Goal: Task Accomplishment & Management: Complete application form

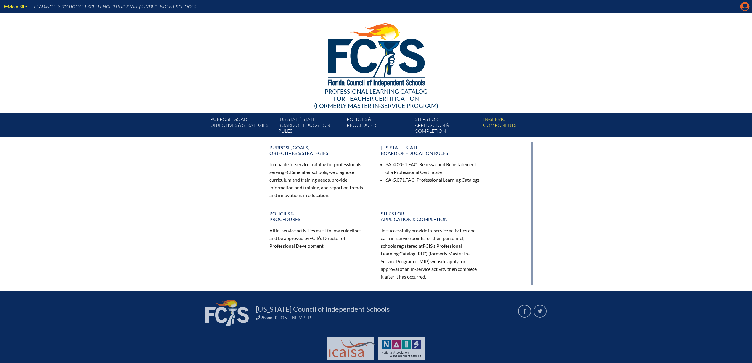
click at [740, 9] on icon at bounding box center [744, 6] width 9 height 9
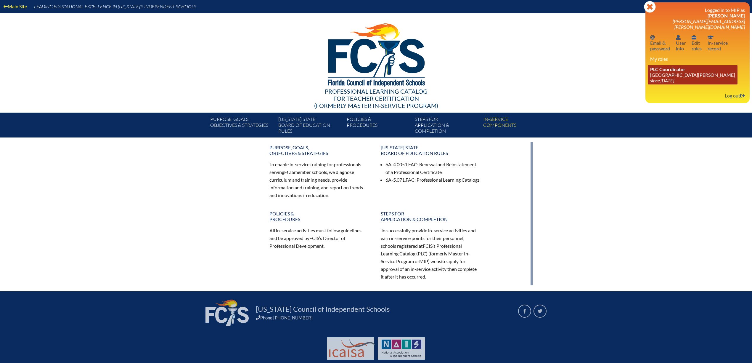
click at [655, 84] on link "PLC Coordinator Mount Dora Christian Academy since 2024 Jun 30" at bounding box center [693, 74] width 90 height 19
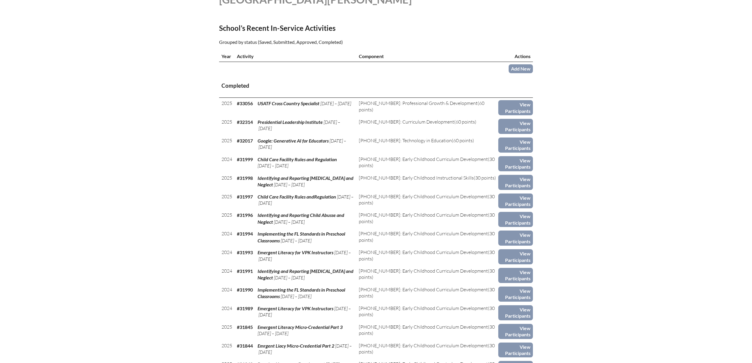
scroll to position [197, 0]
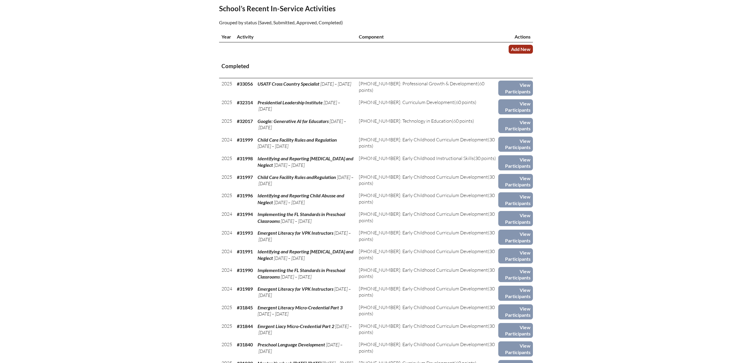
click at [533, 53] on link "Add New" at bounding box center [521, 49] width 24 height 9
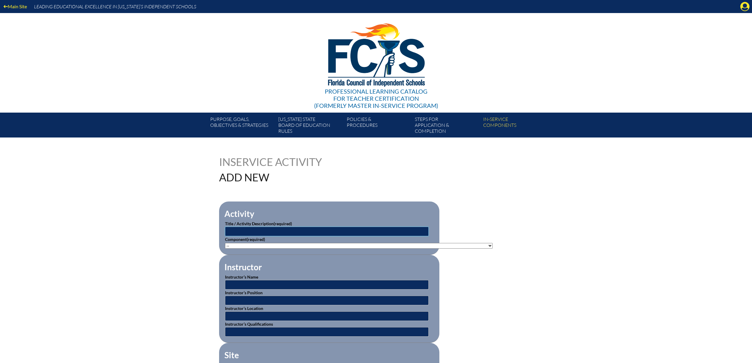
click at [225, 236] on input "text" at bounding box center [327, 230] width 204 height 9
type input "Effective Teaching Practices for Students with Disabilities"
click at [493, 248] on select"]"] "-- 1-000-001: Appropriate Art Activities 1-000-002: Concept and Art Process for…" at bounding box center [359, 246] width 268 height 6
select select"]"] "136668"
click at [225, 248] on select"]"] "-- 1-000-001: Appropriate Art Activities 1-000-002: Concept and Art Process for…" at bounding box center [359, 246] width 268 height 6
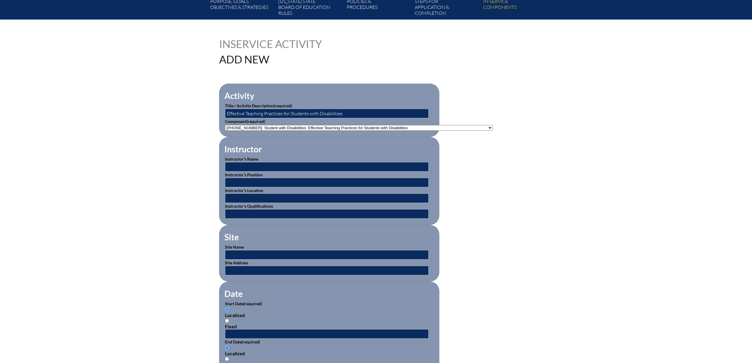
scroll to position [118, 0]
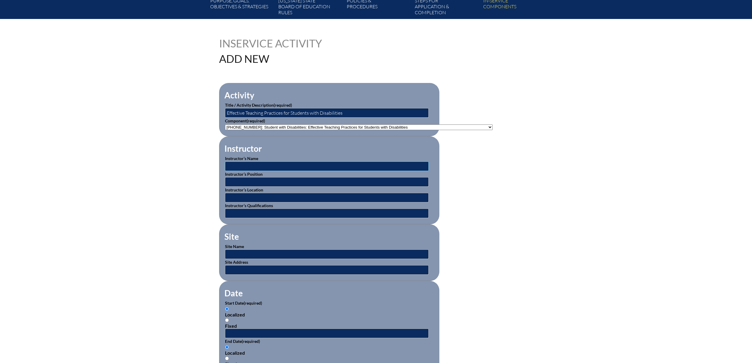
click at [232, 171] on input "text" at bounding box center [327, 165] width 204 height 9
type input "BEESS Portal"
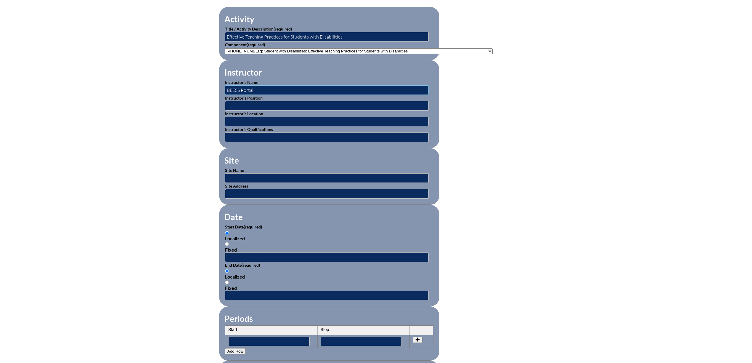
scroll to position [197, 0]
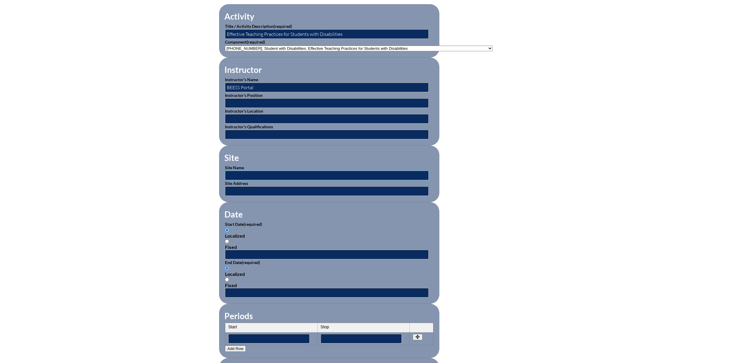
click at [225, 180] on input "text" at bounding box center [327, 175] width 204 height 9
type input "BEESS Portal"
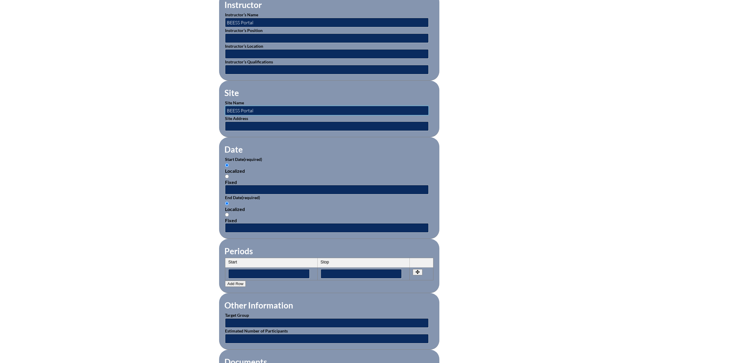
scroll to position [276, 0]
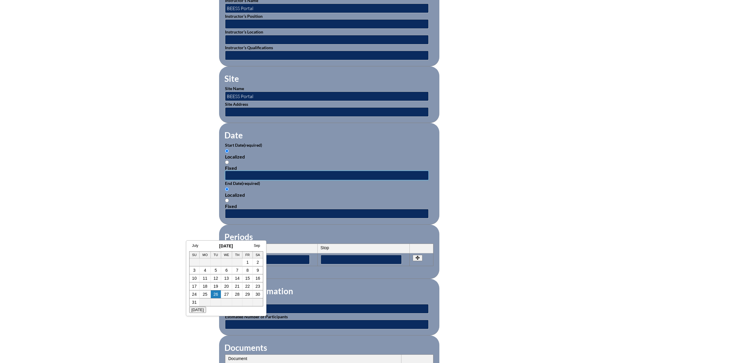
click at [225, 180] on input "text" at bounding box center [327, 175] width 204 height 9
click at [205, 285] on link "18" at bounding box center [205, 286] width 5 height 5
type input "[DATE] 10:49 AM"
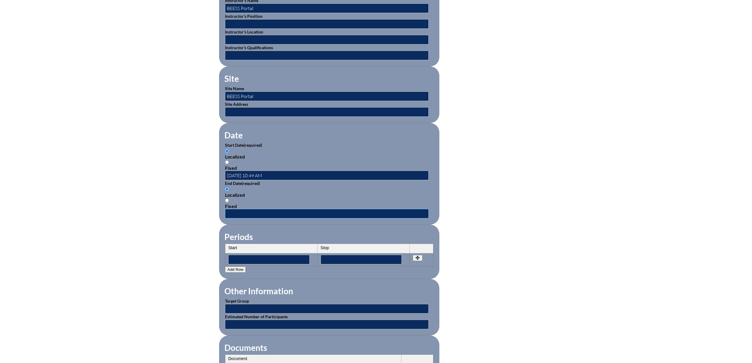
click at [225, 218] on input "text" at bounding box center [327, 213] width 204 height 9
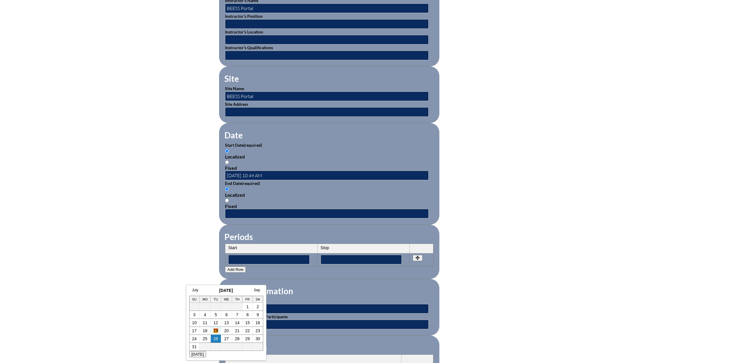
click at [216, 330] on link "19" at bounding box center [215, 330] width 5 height 5
type input "[DATE] 10:49 AM"
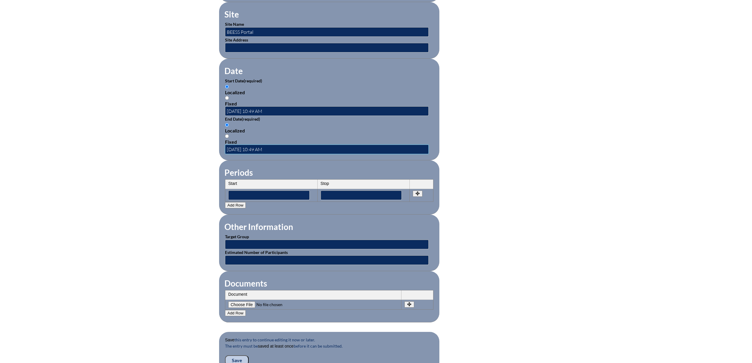
scroll to position [355, 0]
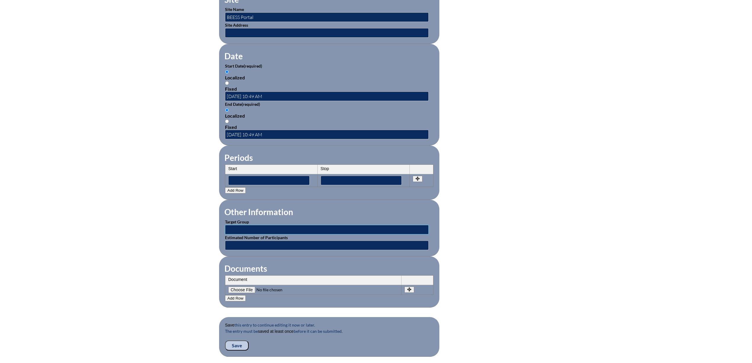
click at [225, 234] on input "text" at bounding box center [327, 229] width 204 height 9
type input "Educators"
click at [233, 250] on input "text" at bounding box center [327, 244] width 204 height 9
type input "1"
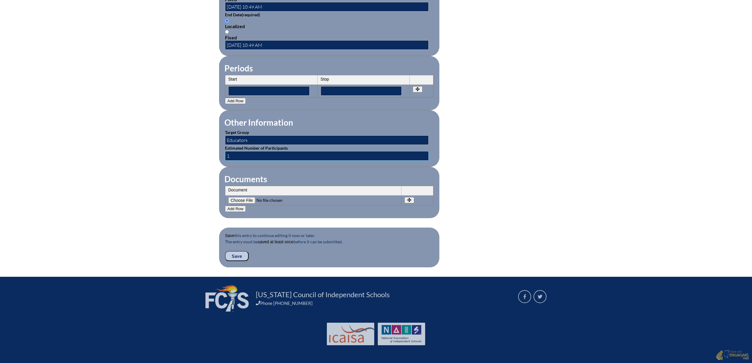
scroll to position [474, 0]
click at [228, 203] on input"] "file" at bounding box center [268, 200] width 81 height 7
type input"] "C:\fakepath\Shannon Davis Effective Teaching Practices for Students with Disabi…"
click at [225, 261] on input "Save" at bounding box center [237, 256] width 24 height 10
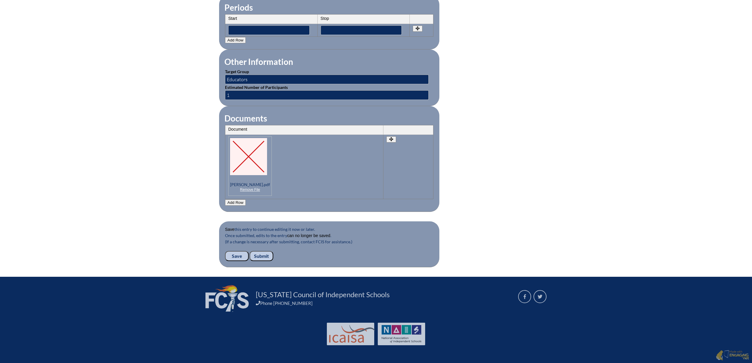
scroll to position [617, 0]
click at [250, 251] on input "Submit" at bounding box center [262, 256] width 24 height 10
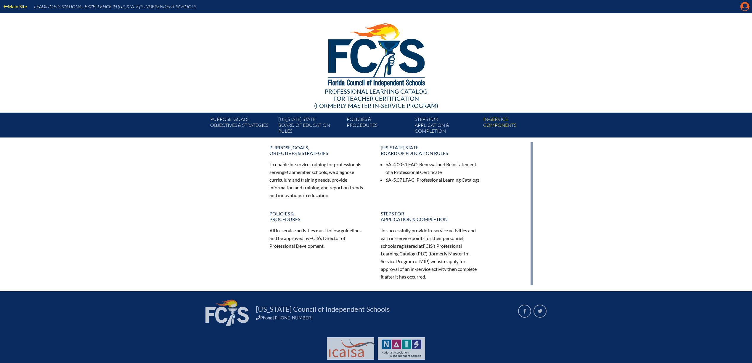
click at [740, 9] on icon at bounding box center [744, 6] width 9 height 9
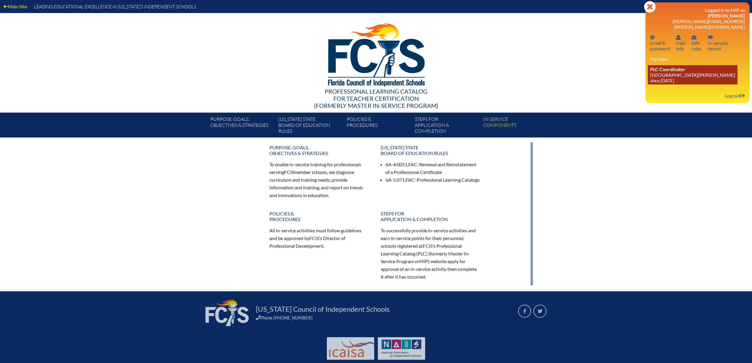
click at [665, 72] on span "PLC Coordinator" at bounding box center [667, 69] width 35 height 6
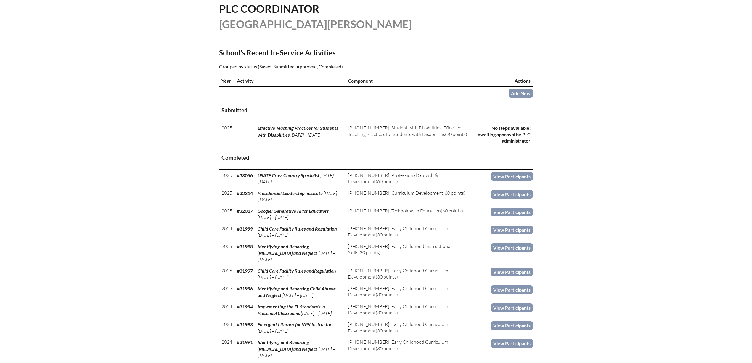
scroll to position [158, 0]
